Goal: Transaction & Acquisition: Purchase product/service

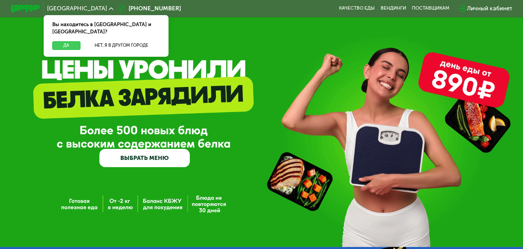
click at [72, 41] on button "Да" at bounding box center [66, 45] width 28 height 9
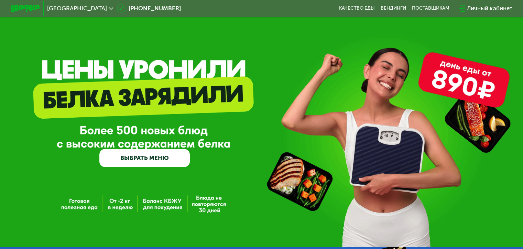
click at [167, 162] on link "ВЫБРАТЬ МЕНЮ" at bounding box center [144, 158] width 90 height 18
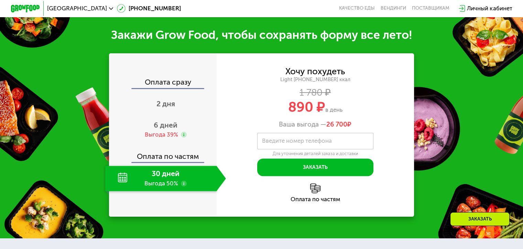
scroll to position [310, 0]
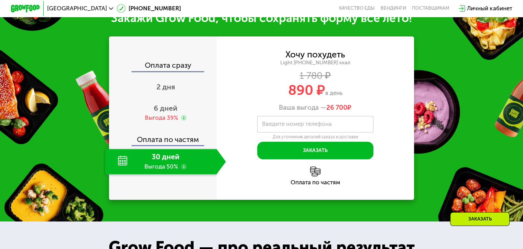
click at [170, 71] on div "Оплата сразу" at bounding box center [163, 66] width 107 height 9
click at [168, 89] on span "2 дня" at bounding box center [166, 87] width 19 height 9
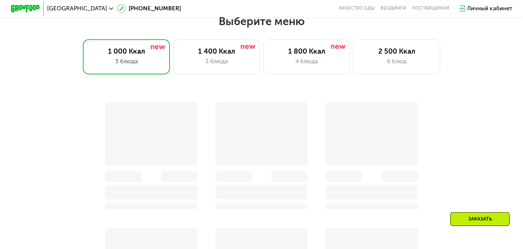
scroll to position [794, 0]
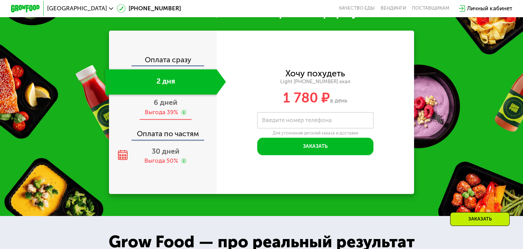
click at [164, 107] on span "6 дней" at bounding box center [166, 102] width 24 height 9
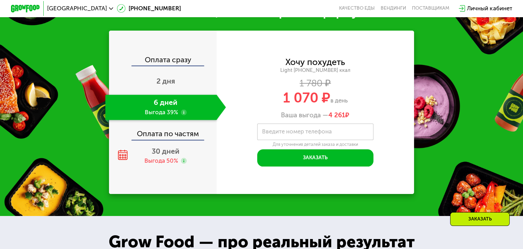
click at [165, 140] on div "Оплата по частям" at bounding box center [163, 131] width 107 height 17
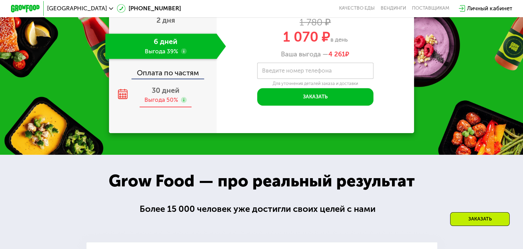
click at [164, 95] on span "30 дней" at bounding box center [166, 90] width 28 height 9
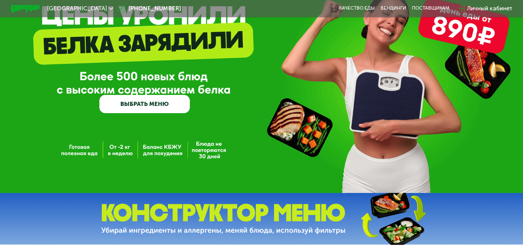
scroll to position [0, 0]
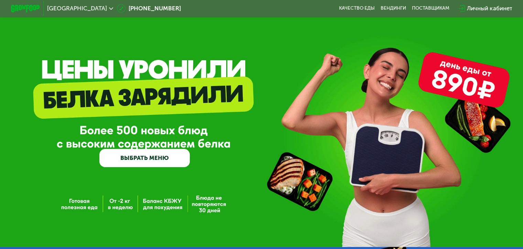
click at [143, 166] on link "ВЫБРАТЬ МЕНЮ" at bounding box center [144, 158] width 90 height 18
click at [144, 161] on link "ВЫБРАТЬ МЕНЮ" at bounding box center [144, 158] width 90 height 18
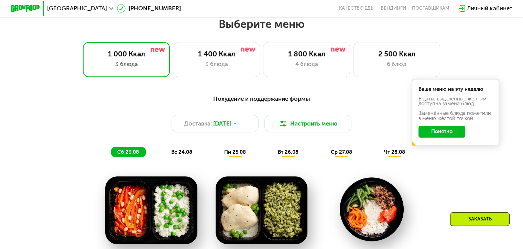
scroll to position [344, 0]
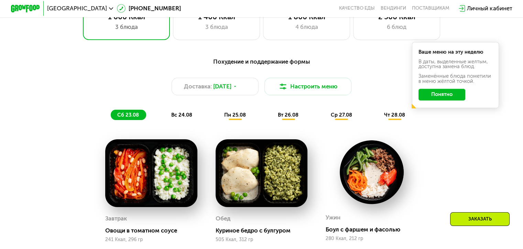
click at [175, 118] on span "вс 24.08" at bounding box center [181, 115] width 21 height 6
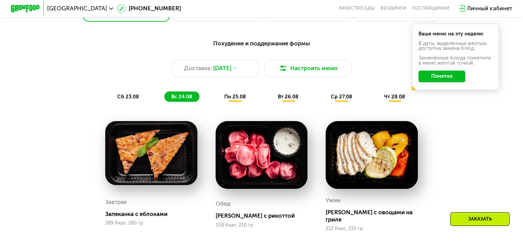
scroll to position [378, 0]
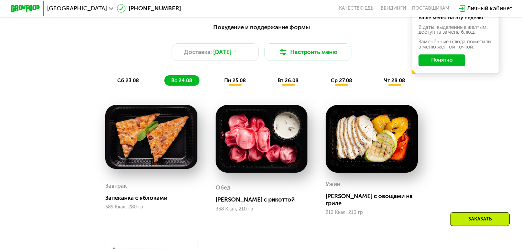
click at [446, 66] on button "Понятно" at bounding box center [442, 60] width 47 height 12
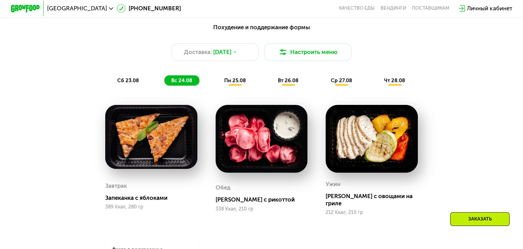
click at [238, 84] on span "пн 25.08" at bounding box center [235, 80] width 22 height 6
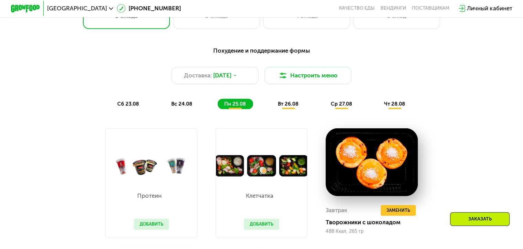
scroll to position [344, 0]
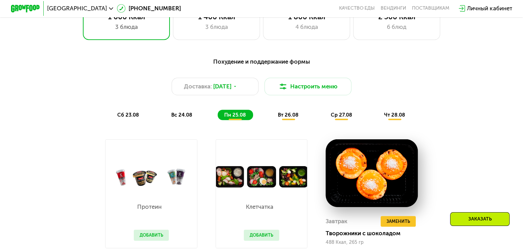
click at [285, 117] on span "вт 26.08" at bounding box center [288, 115] width 21 height 6
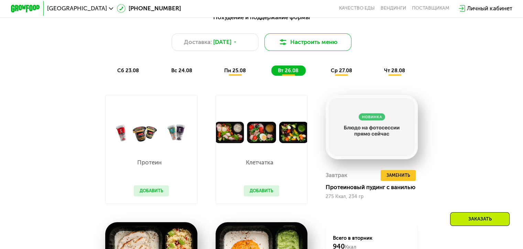
scroll to position [310, 0]
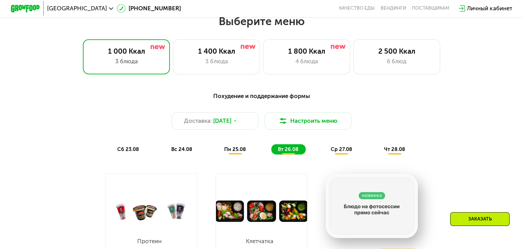
click at [341, 146] on div "Похудение и поддержание формы Доставка: [DATE] Настроить меню сб 23.08 вс 24.08…" at bounding box center [261, 123] width 430 height 63
click at [341, 150] on span "ср 27.08" at bounding box center [341, 149] width 21 height 6
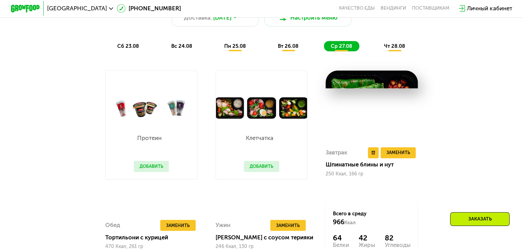
scroll to position [413, 0]
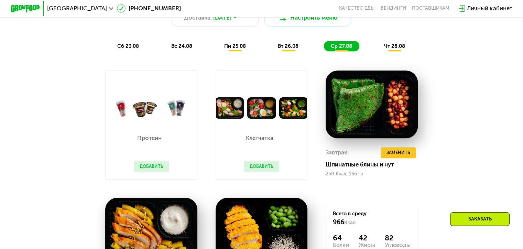
click at [397, 49] on span "чт 28.08" at bounding box center [394, 46] width 21 height 6
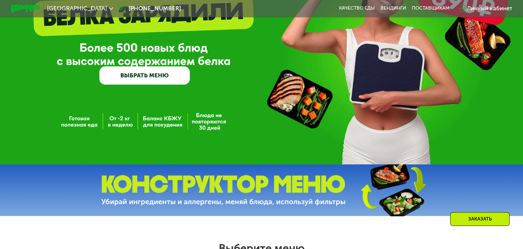
scroll to position [74, 0]
